Goal: Transaction & Acquisition: Purchase product/service

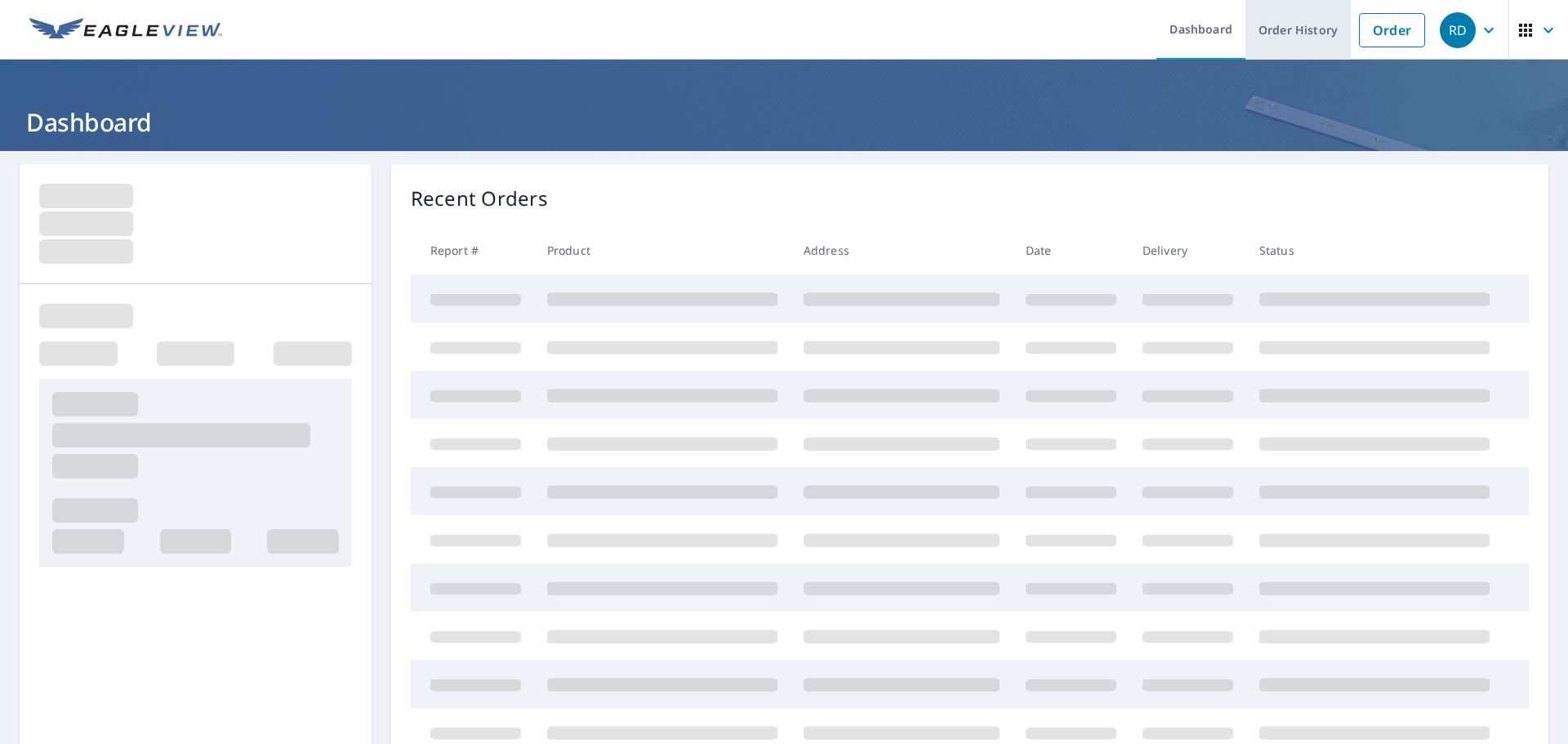
click at [1291, 24] on link "Order History" at bounding box center [1298, 29] width 105 height 59
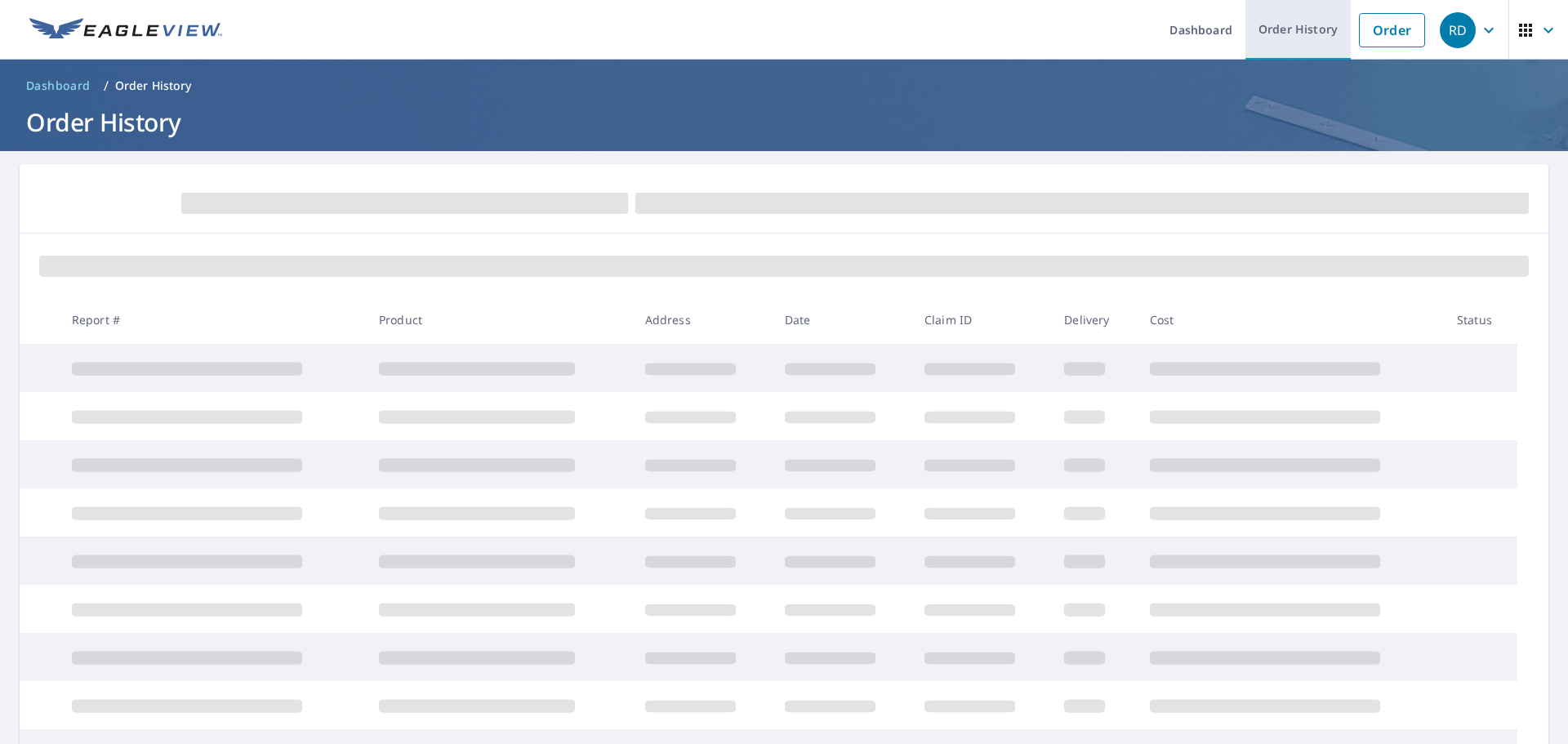
click at [1291, 24] on link "Order History" at bounding box center [1298, 29] width 105 height 59
click at [168, 368] on span at bounding box center [187, 369] width 231 height 13
click at [1443, 33] on div "RD" at bounding box center [1457, 30] width 36 height 36
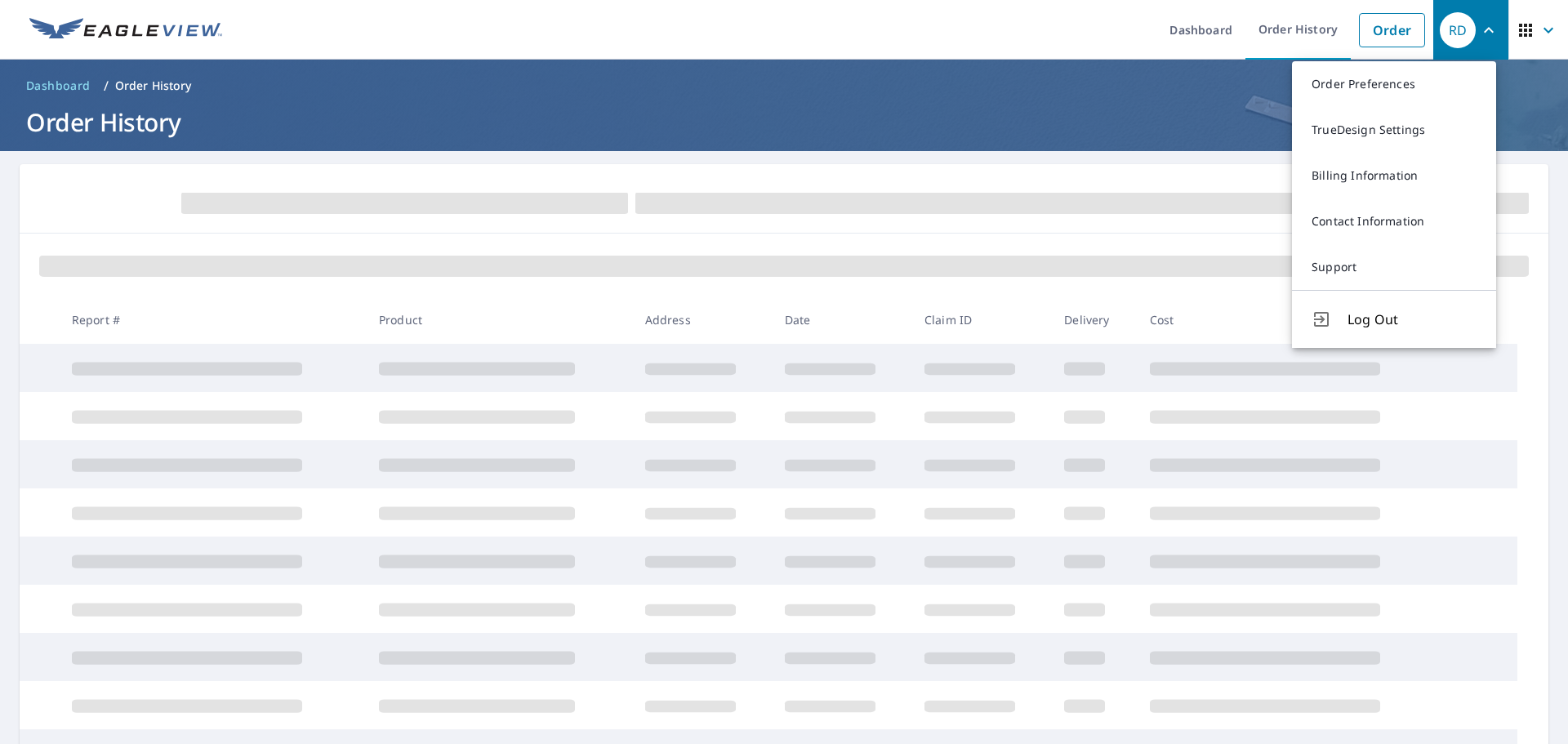
click at [1183, 135] on h1 "Order History" at bounding box center [783, 122] width 1529 height 33
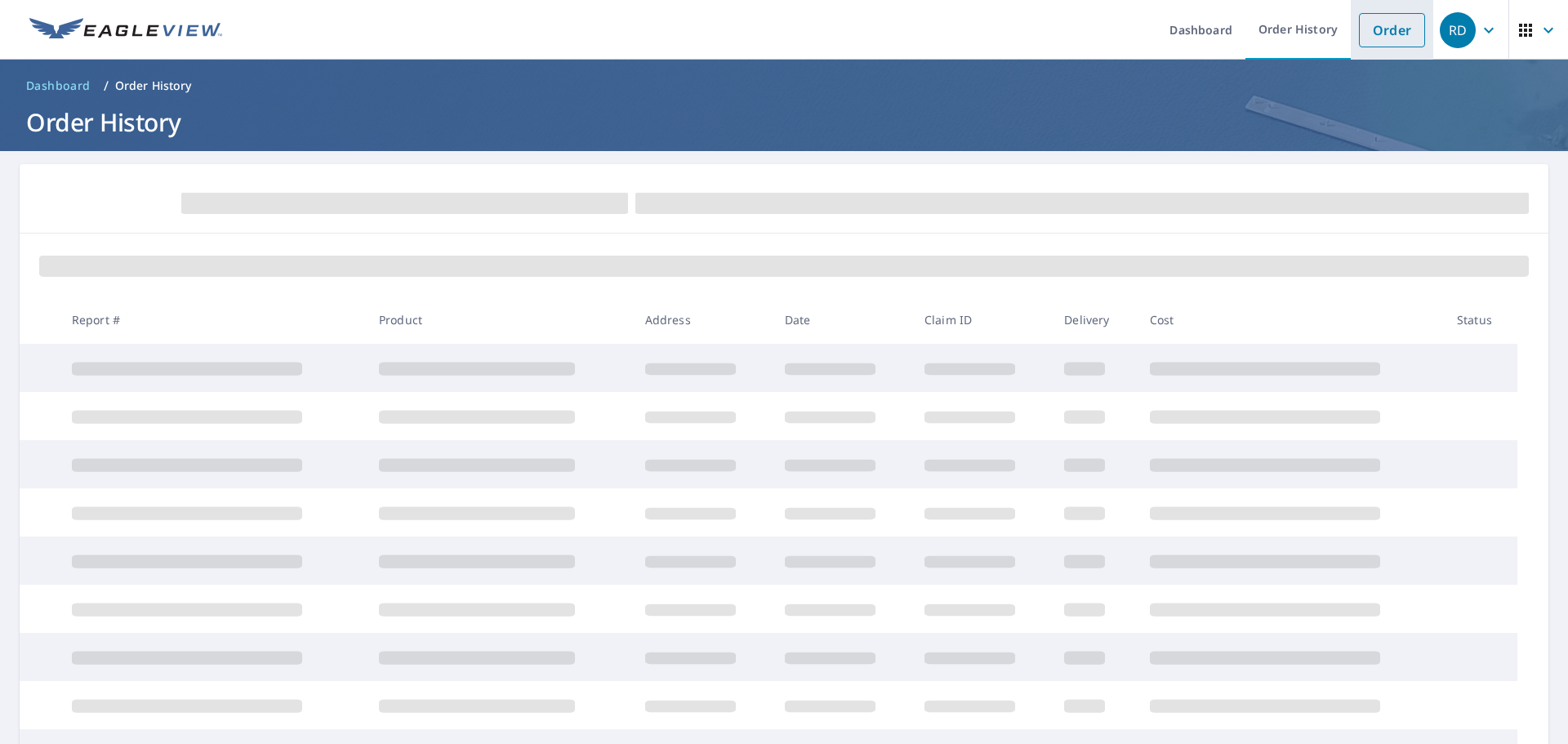
click at [1376, 28] on link "Order" at bounding box center [1392, 30] width 66 height 34
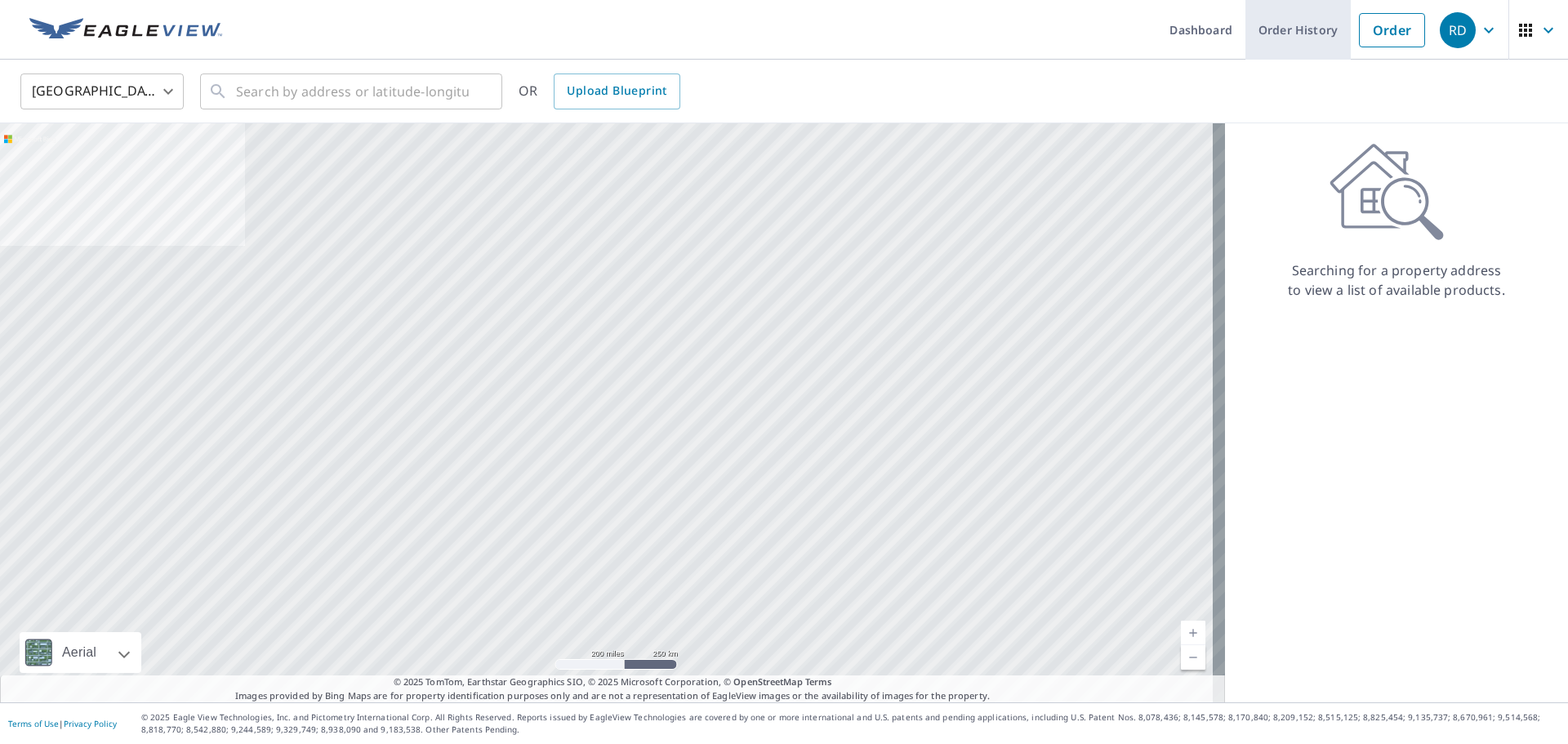
click at [1283, 26] on link "Order History" at bounding box center [1298, 29] width 105 height 59
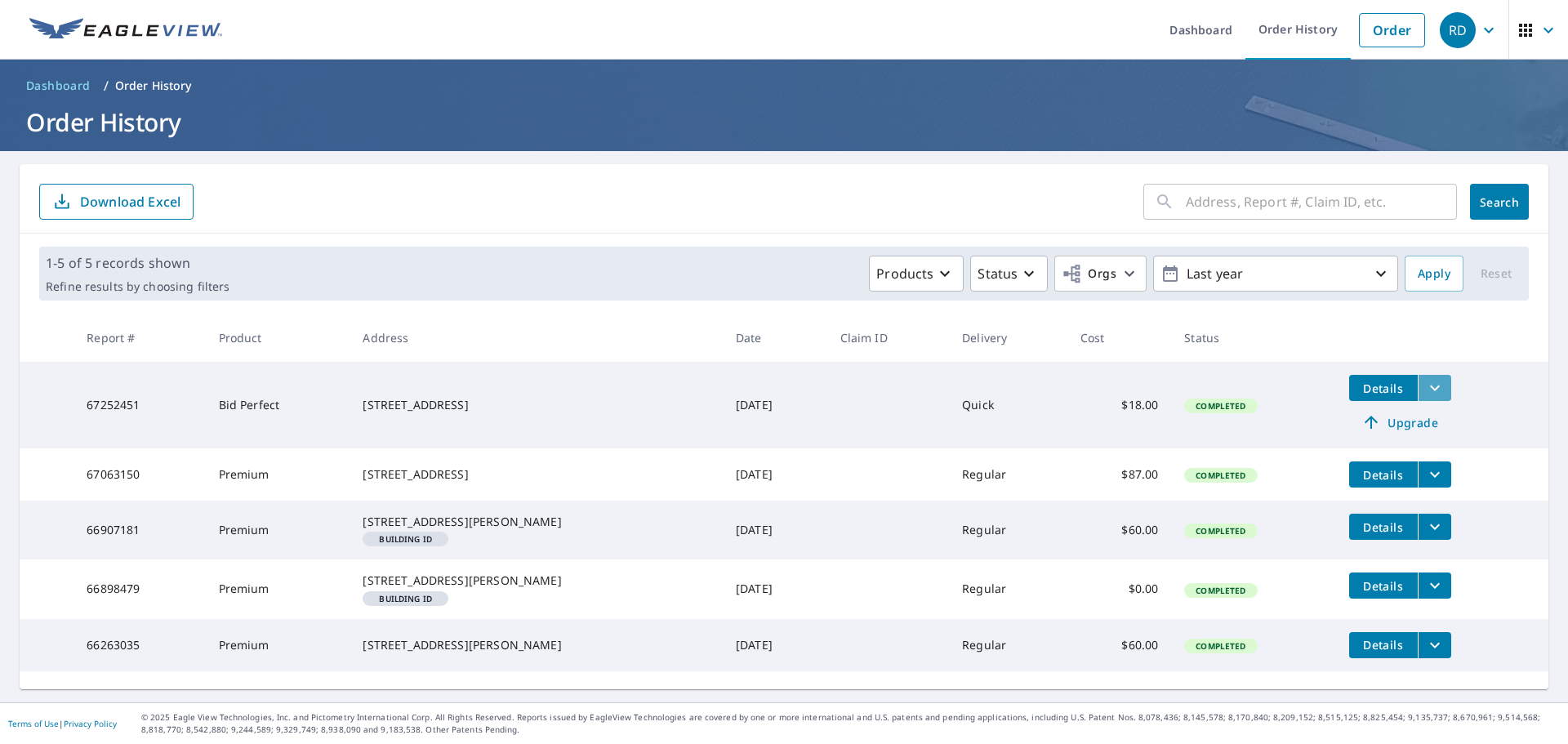
click at [1425, 390] on icon "filesDropdownBtn-67252451" at bounding box center [1434, 387] width 19 height 19
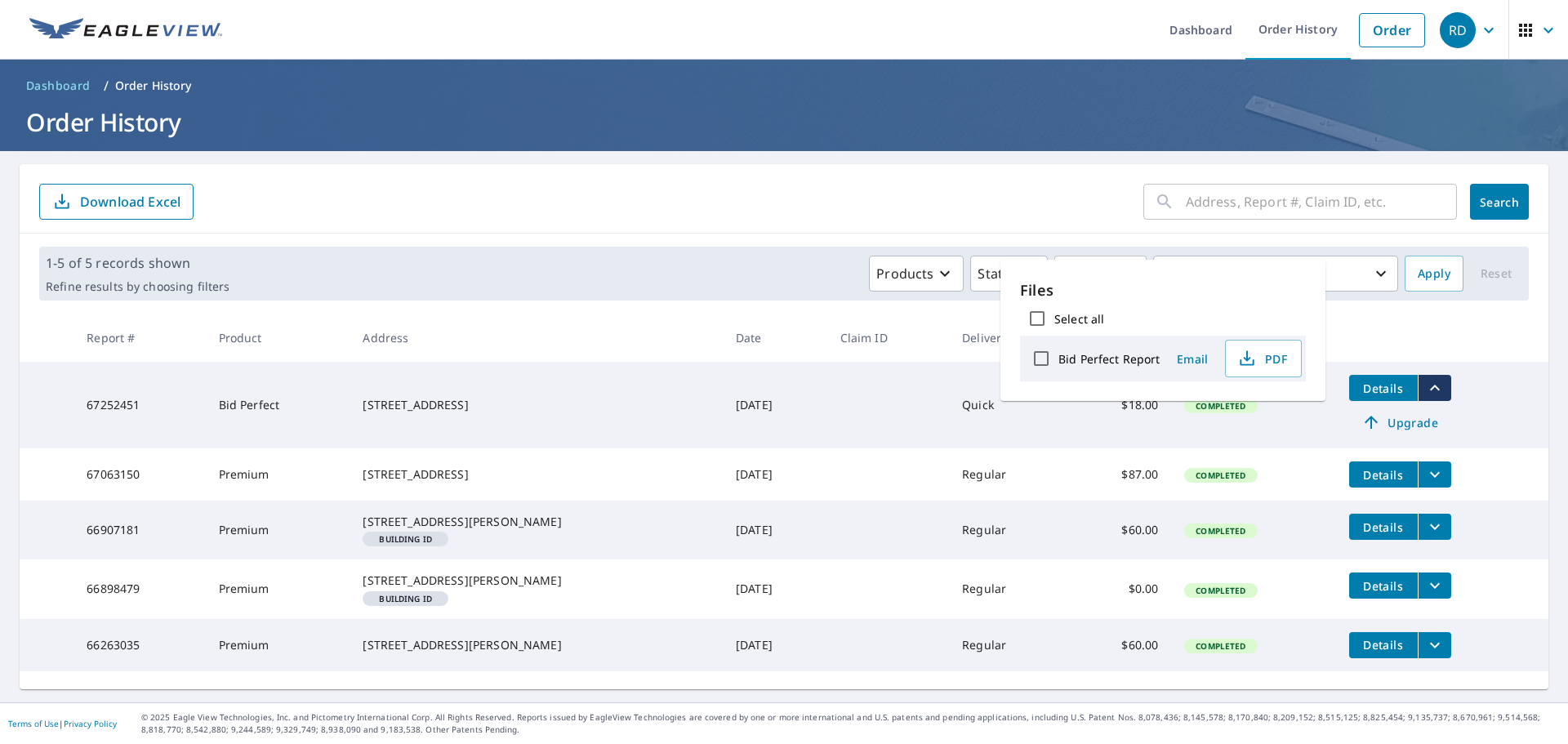
click at [1515, 398] on td "Details Upgrade" at bounding box center [1442, 405] width 212 height 87
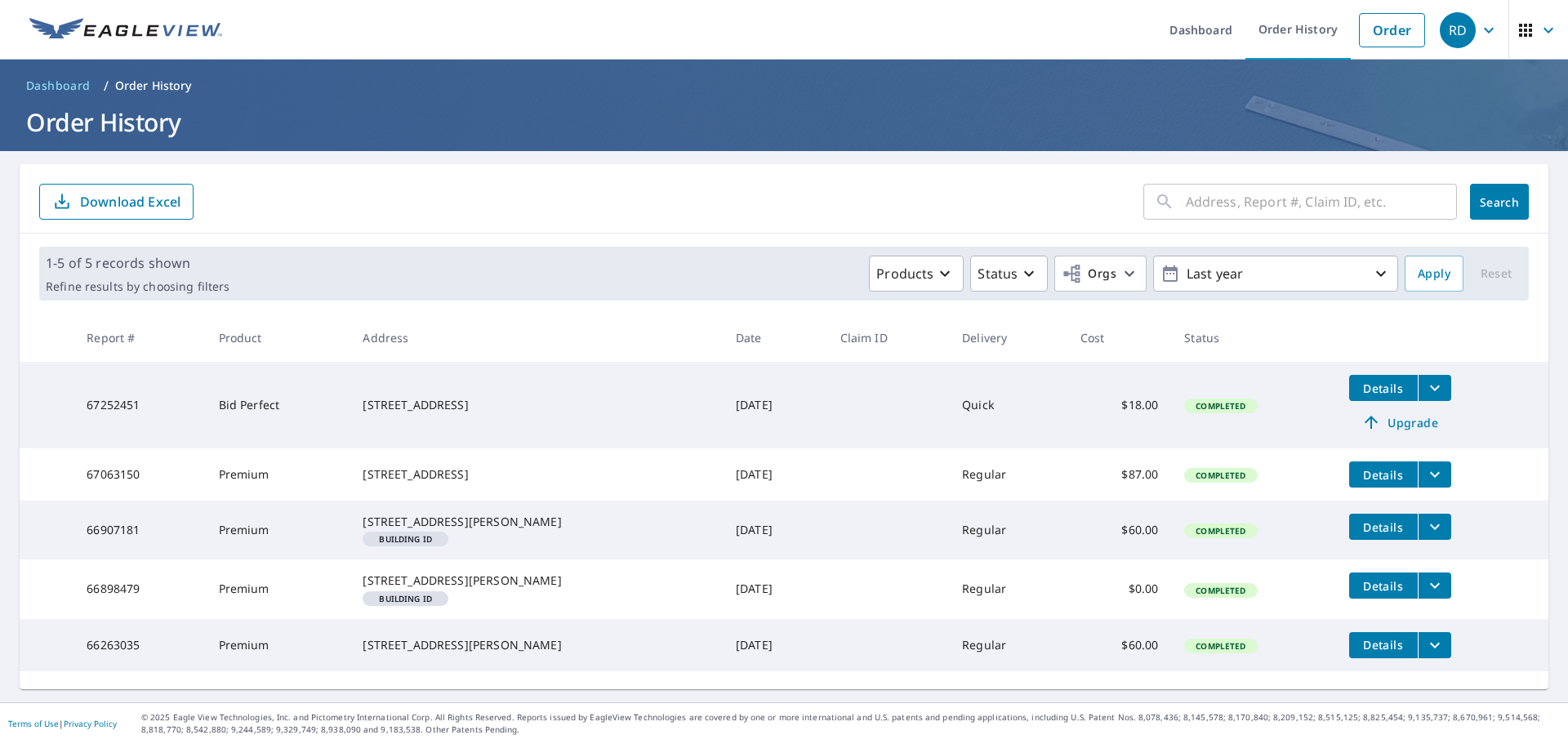
click at [1359, 390] on span "Details" at bounding box center [1383, 388] width 49 height 16
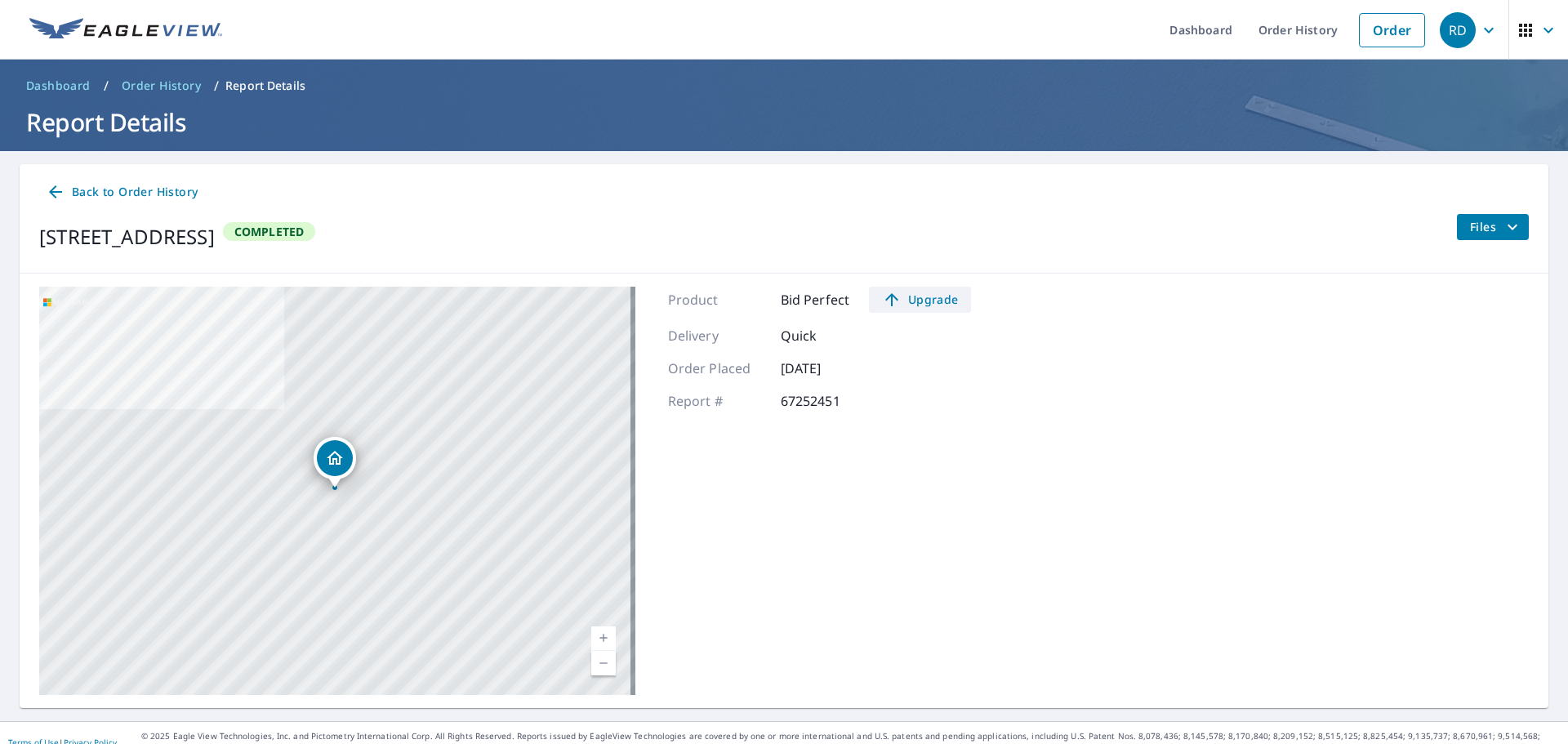
click at [921, 300] on span "Upgrade" at bounding box center [919, 299] width 83 height 19
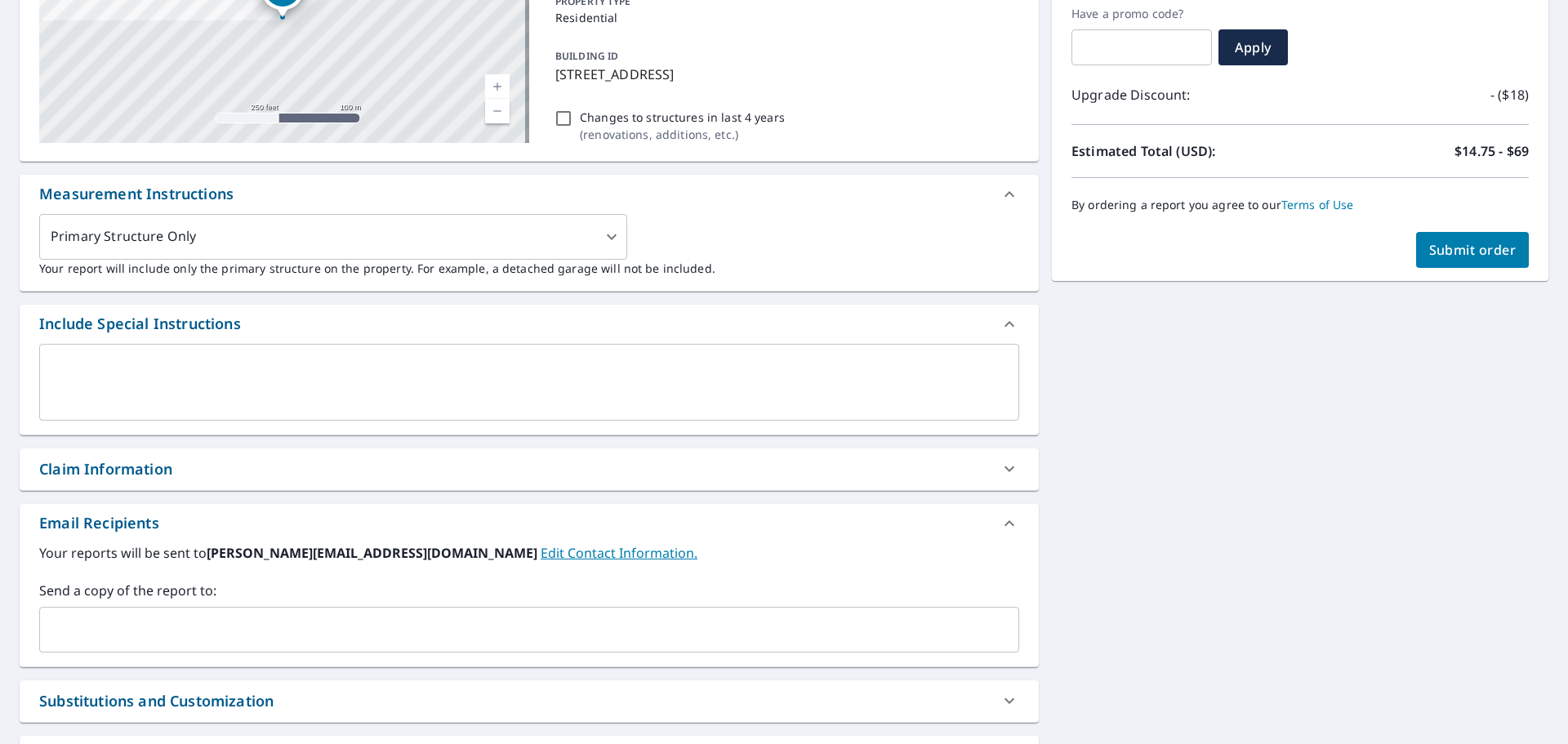
scroll to position [327, 0]
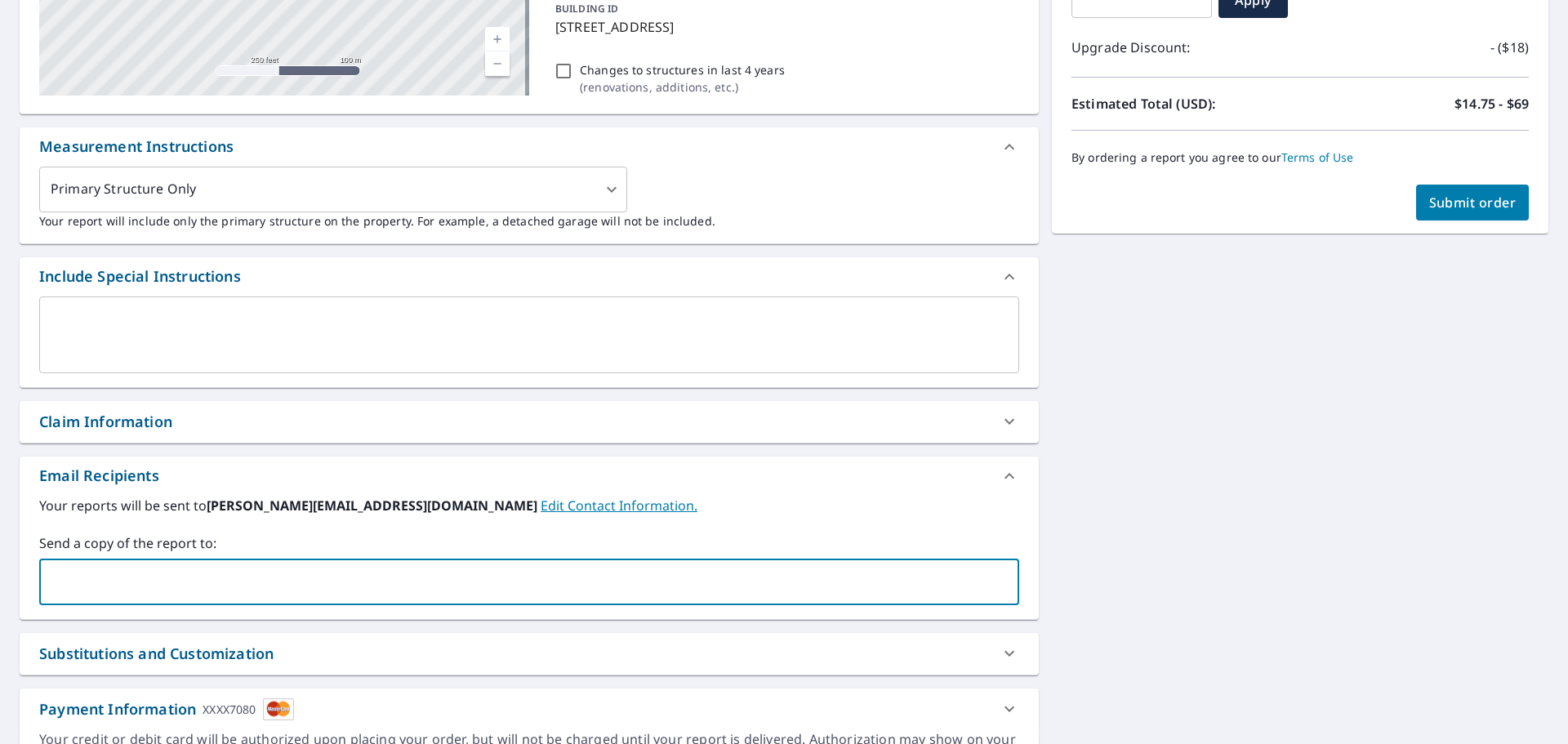
click at [114, 574] on input "text" at bounding box center [517, 582] width 940 height 31
type input "[PERSON_NAME][EMAIL_ADDRESS][DOMAIN_NAME]"
click at [1484, 196] on span "Submit order" at bounding box center [1473, 202] width 88 height 18
checkbox input "true"
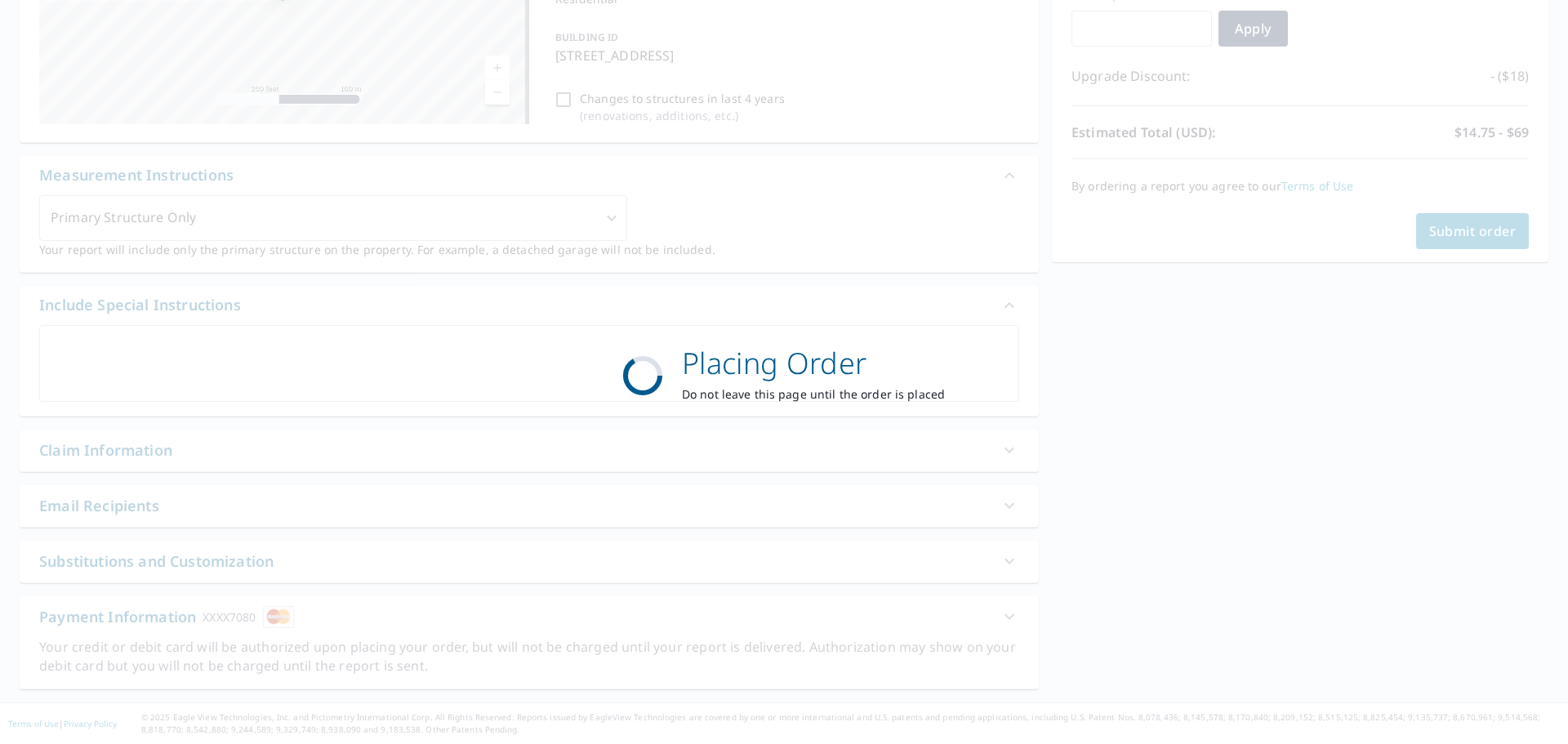
scroll to position [298, 0]
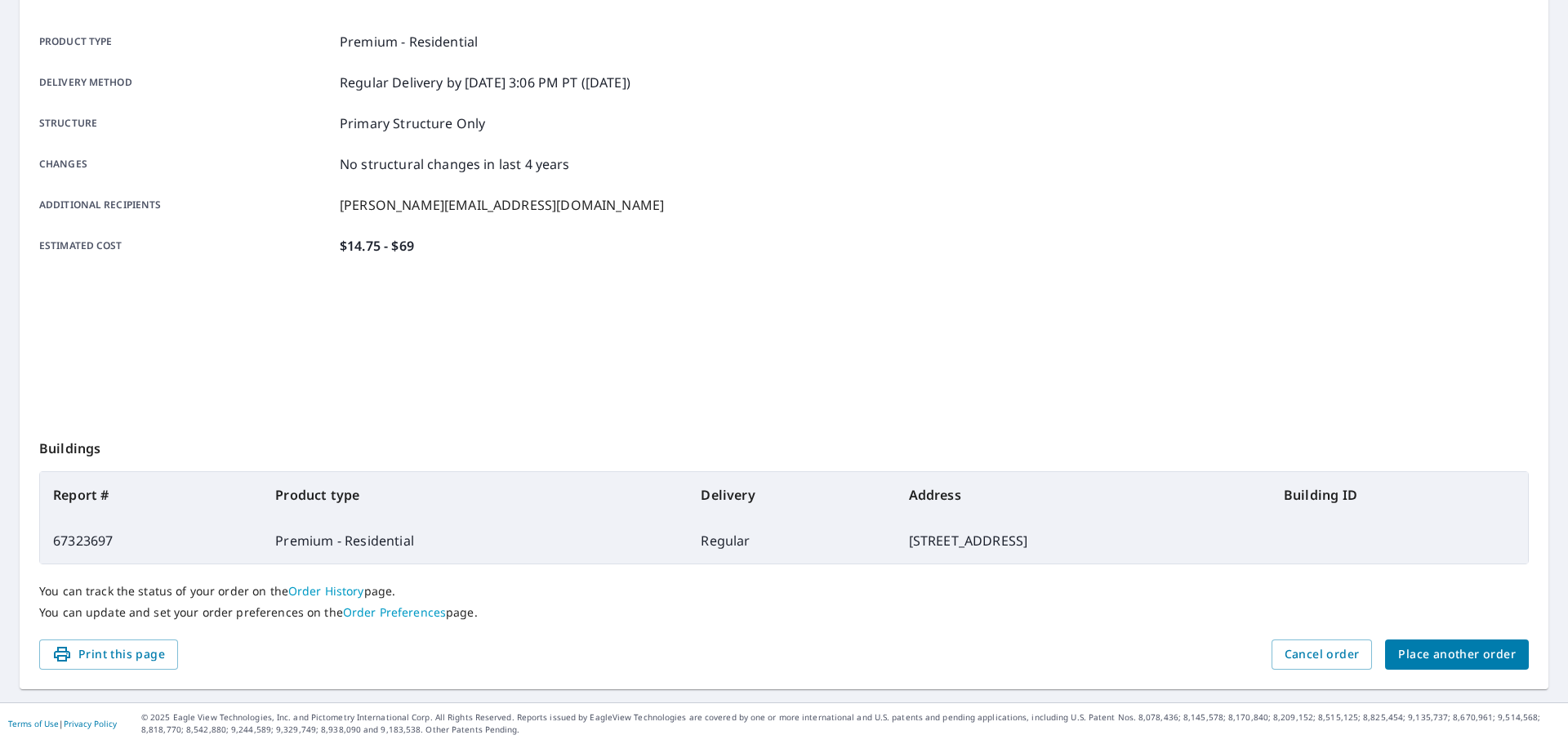
scroll to position [217, 0]
